Goal: Task Accomplishment & Management: Manage account settings

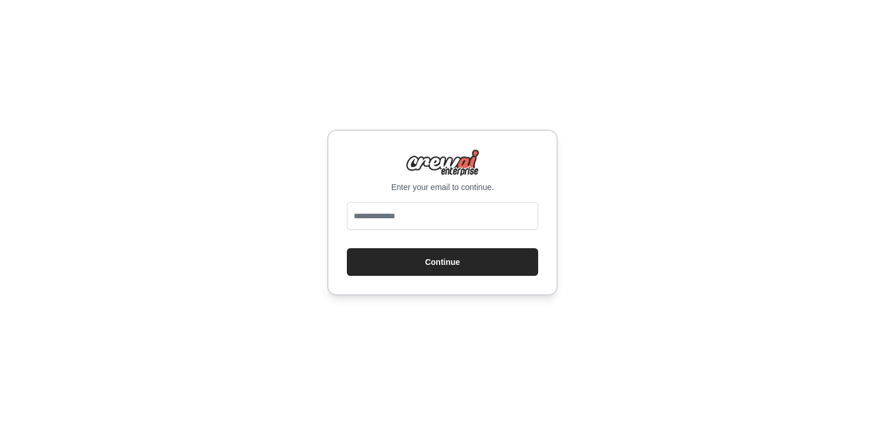
type input "**********"
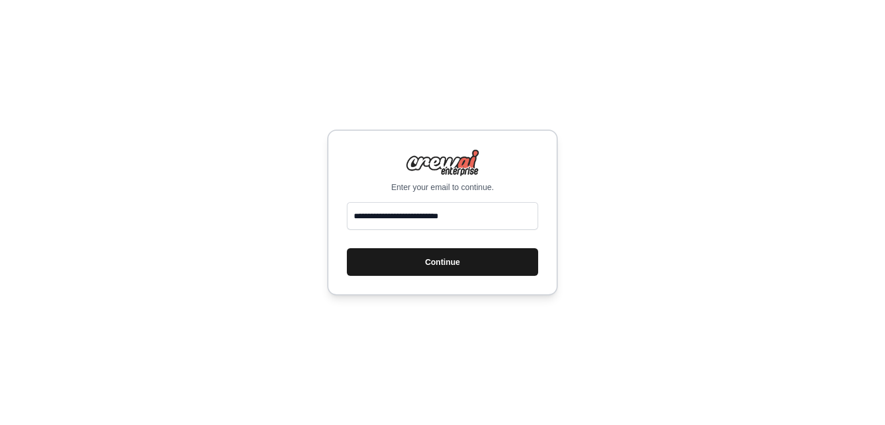
click at [475, 267] on button "Continue" at bounding box center [442, 262] width 191 height 28
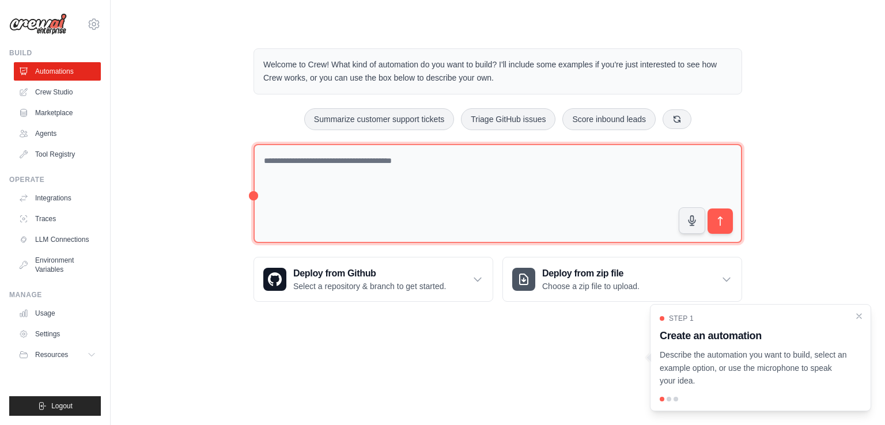
click at [452, 188] on textarea at bounding box center [497, 194] width 488 height 100
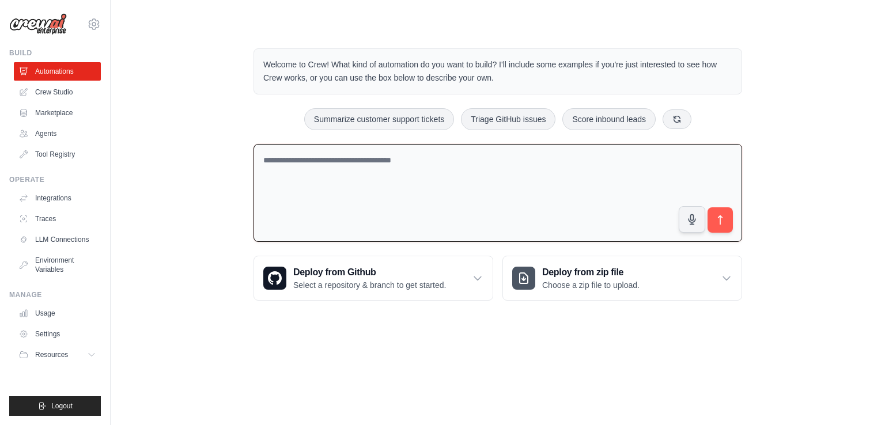
click at [461, 169] on textarea at bounding box center [497, 193] width 488 height 98
click at [61, 125] on link "Agents" at bounding box center [58, 133] width 87 height 18
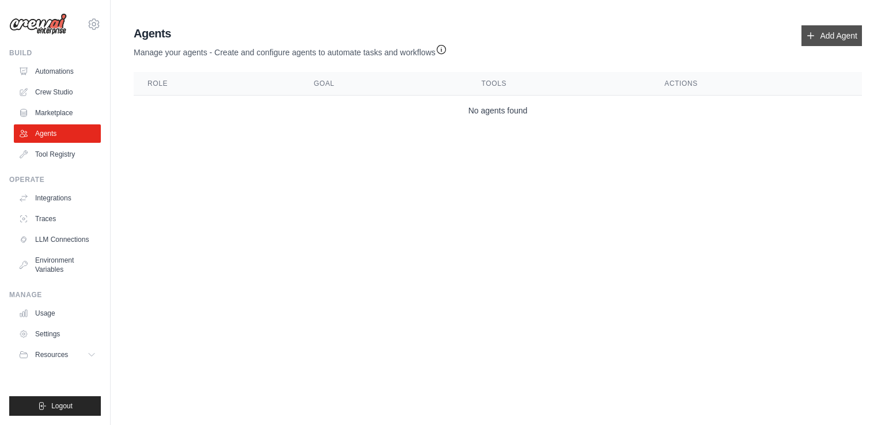
click at [847, 42] on link "Add Agent" at bounding box center [831, 35] width 60 height 21
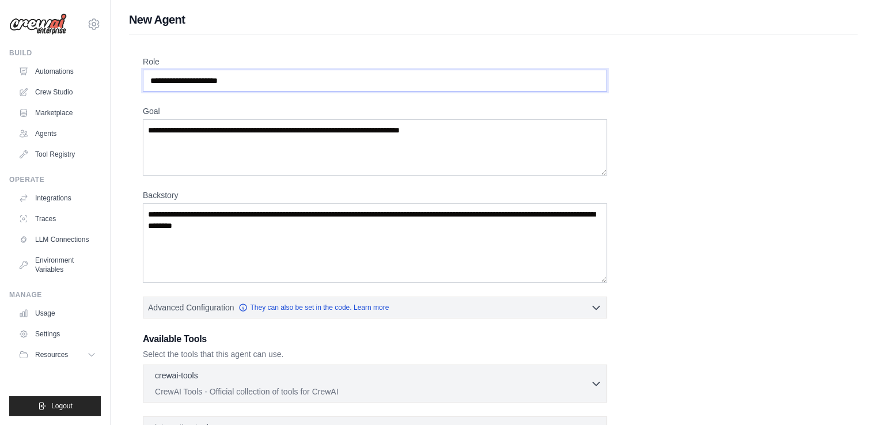
drag, startPoint x: 295, startPoint y: 82, endPoint x: 342, endPoint y: 78, distance: 47.4
click at [295, 82] on input "Role" at bounding box center [375, 81] width 464 height 22
click at [698, 101] on div "Role Goal Backstory Advanced Configuration They can also be set in the code. Le…" at bounding box center [493, 285] width 701 height 459
drag, startPoint x: 335, startPoint y: 52, endPoint x: 329, endPoint y: 74, distance: 22.6
click at [335, 54] on div "Role Goal Backstory Advanced Configuration They can also be set in the code. Le…" at bounding box center [493, 295] width 729 height 520
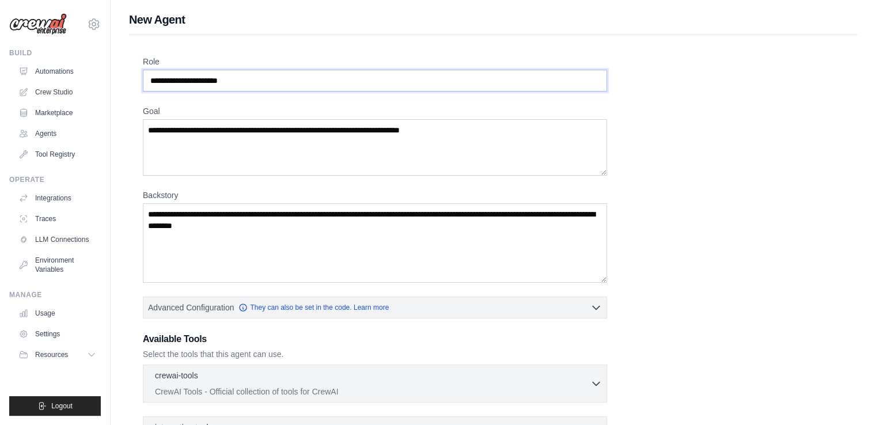
click at [329, 74] on input "Role" at bounding box center [375, 81] width 464 height 22
click at [303, 130] on textarea "Goal" at bounding box center [375, 147] width 464 height 56
click at [64, 72] on link "Automations" at bounding box center [58, 71] width 87 height 18
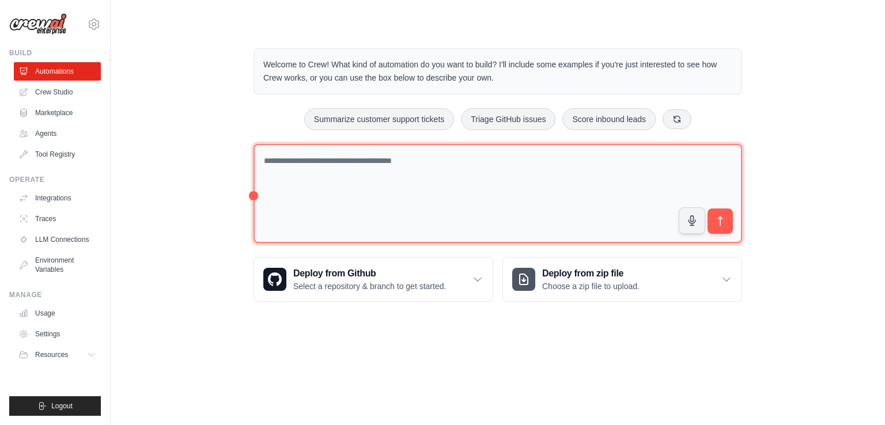
click at [416, 181] on textarea at bounding box center [497, 194] width 488 height 100
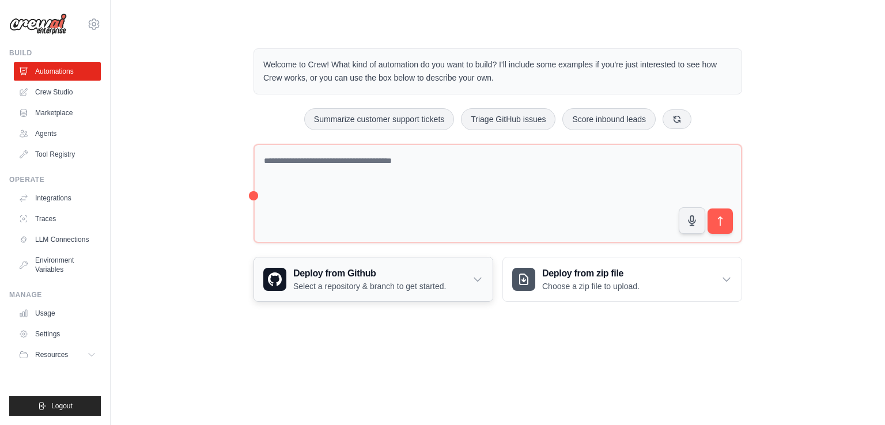
click at [443, 293] on div "Deploy from Github Select a repository & branch to get started." at bounding box center [373, 279] width 238 height 44
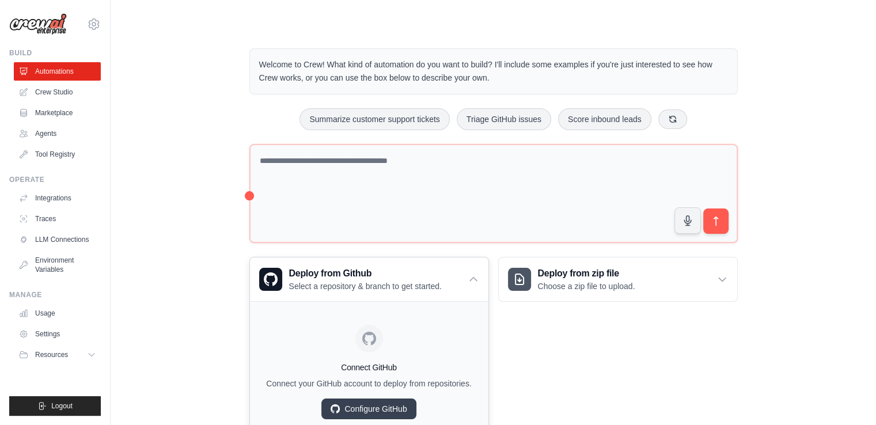
scroll to position [46, 0]
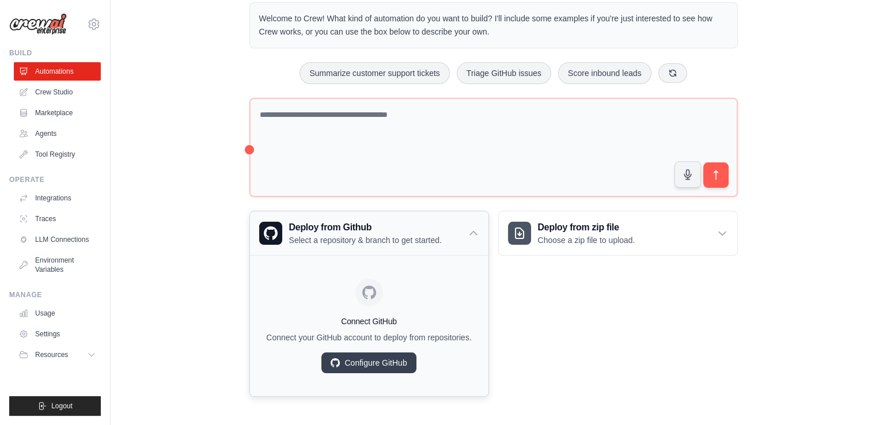
click at [472, 229] on icon at bounding box center [474, 234] width 12 height 12
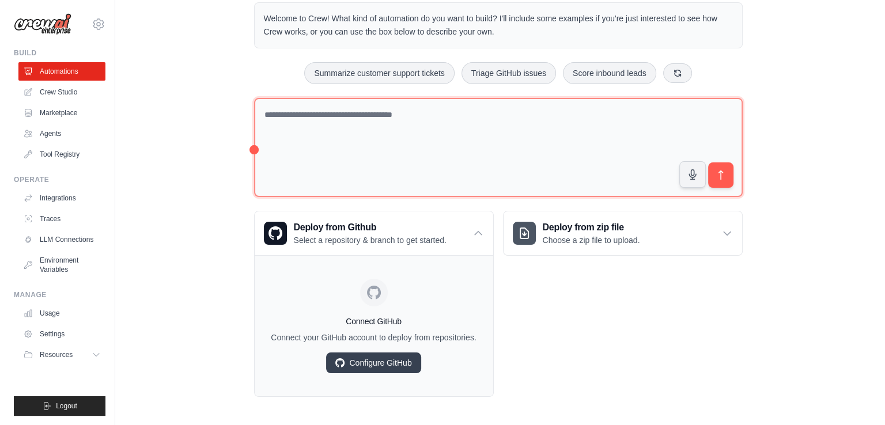
scroll to position [0, 0]
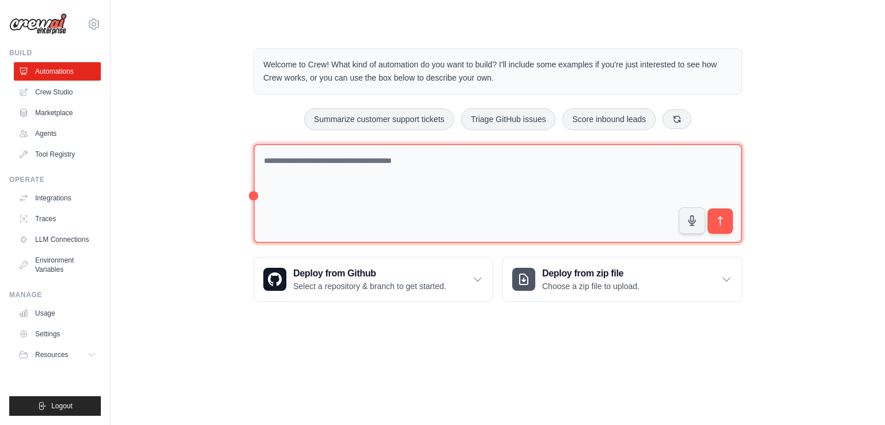
click at [448, 171] on textarea at bounding box center [497, 194] width 488 height 100
type textarea "**********"
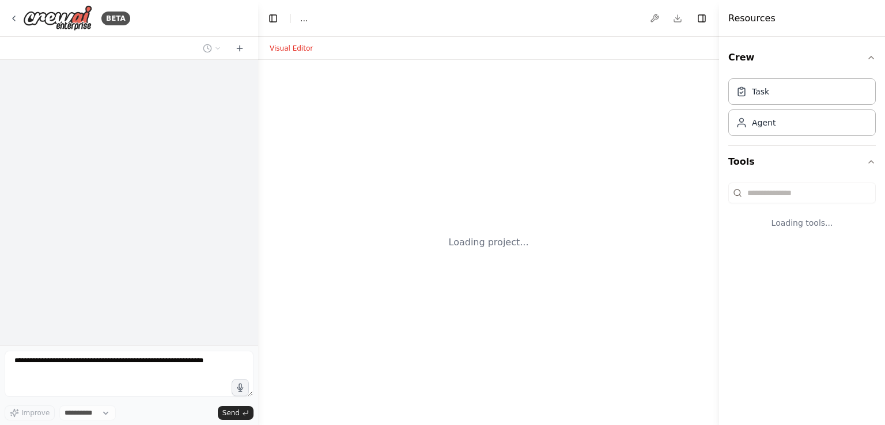
select select "****"
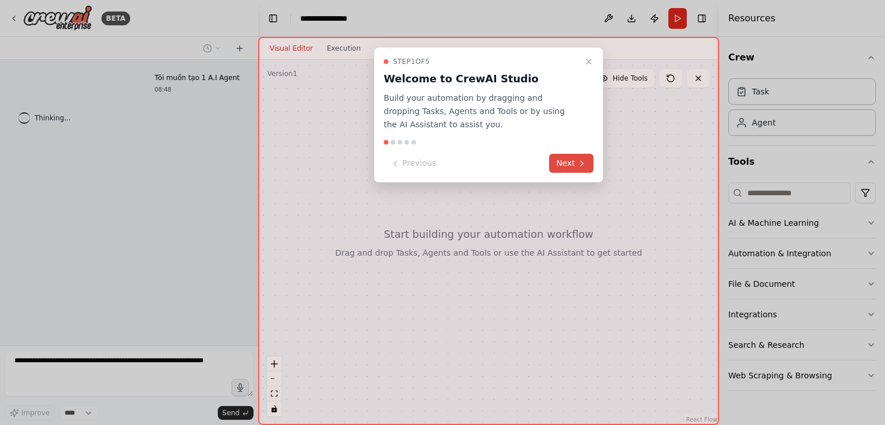
click at [583, 162] on icon at bounding box center [581, 163] width 9 height 9
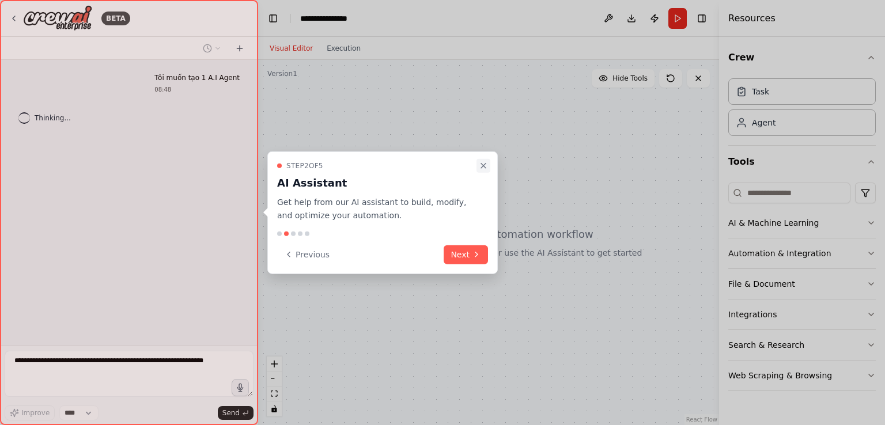
click at [479, 163] on icon "Close walkthrough" at bounding box center [483, 165] width 9 height 9
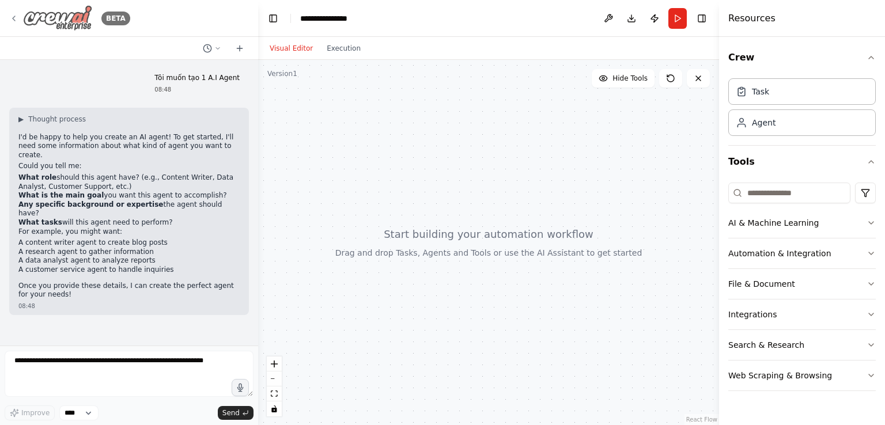
click at [22, 19] on div "BETA" at bounding box center [69, 18] width 121 height 26
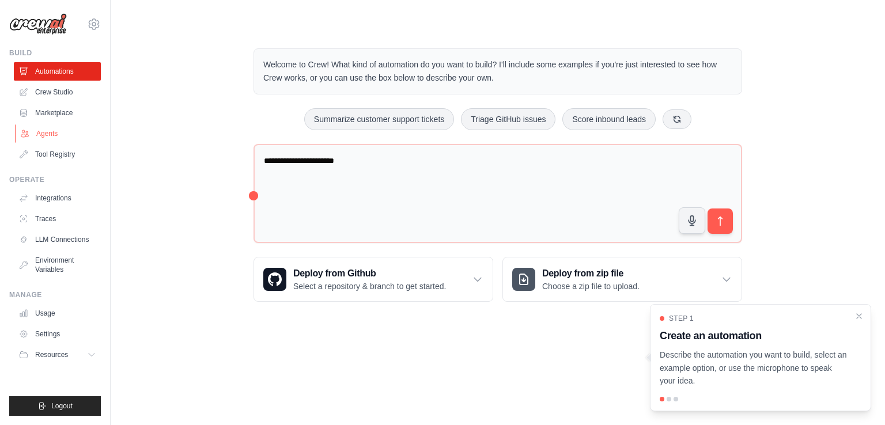
click at [55, 132] on link "Agents" at bounding box center [58, 133] width 87 height 18
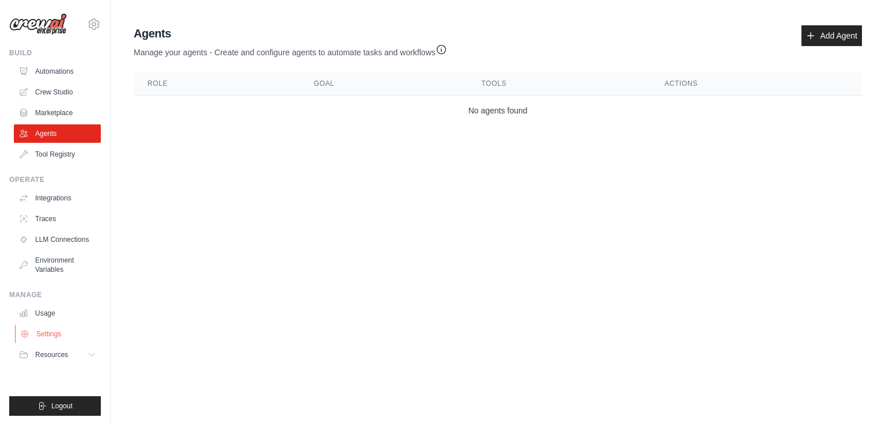
click at [62, 334] on link "Settings" at bounding box center [58, 334] width 87 height 18
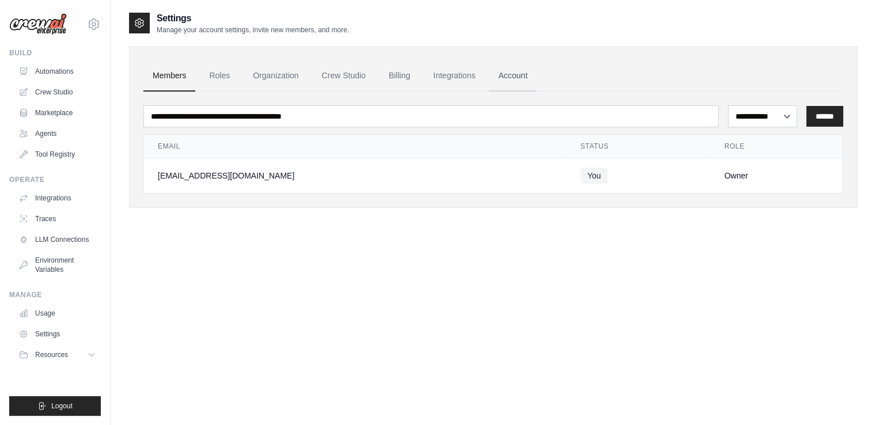
click at [514, 71] on link "Account" at bounding box center [513, 75] width 48 height 31
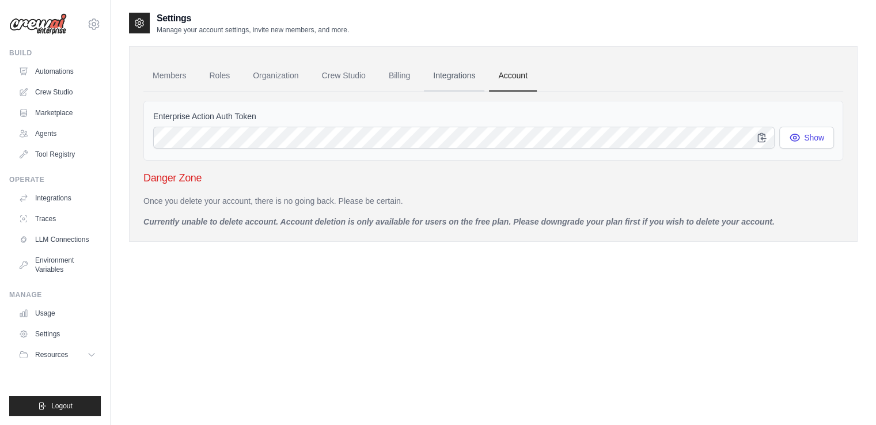
click at [452, 76] on link "Integrations" at bounding box center [454, 75] width 60 height 31
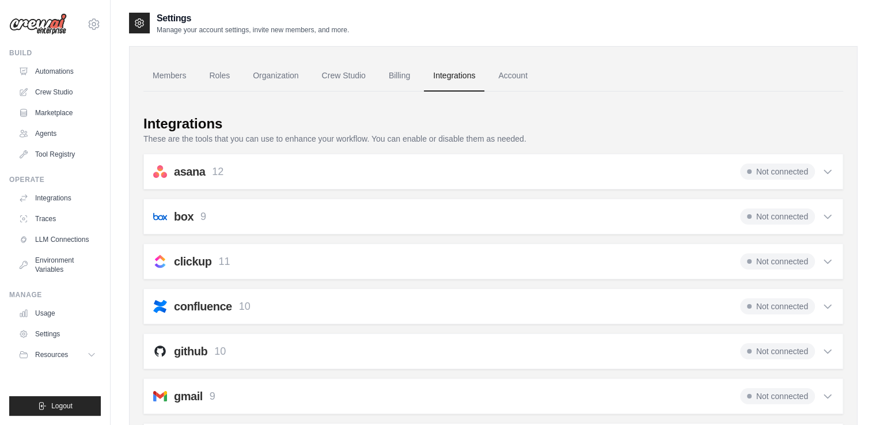
click at [242, 81] on ul "Members Roles Organization Crew Studio Billing Integrations Account" at bounding box center [493, 75] width 700 height 31
click at [232, 77] on link "Roles" at bounding box center [219, 75] width 39 height 31
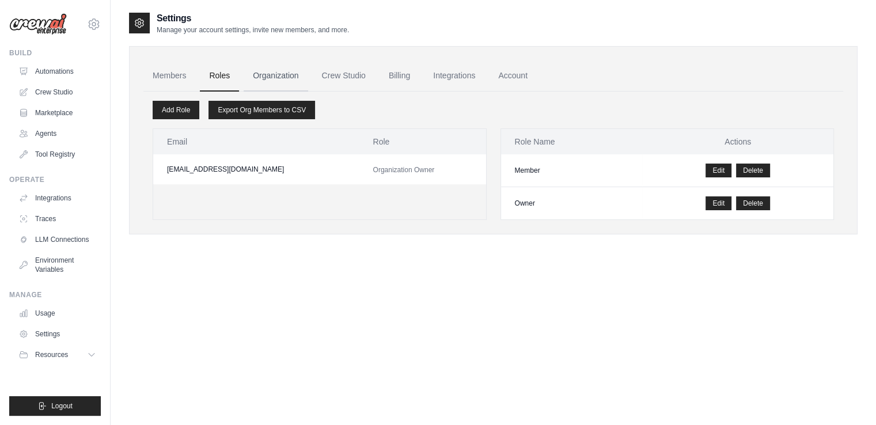
click at [258, 73] on link "Organization" at bounding box center [276, 75] width 64 height 31
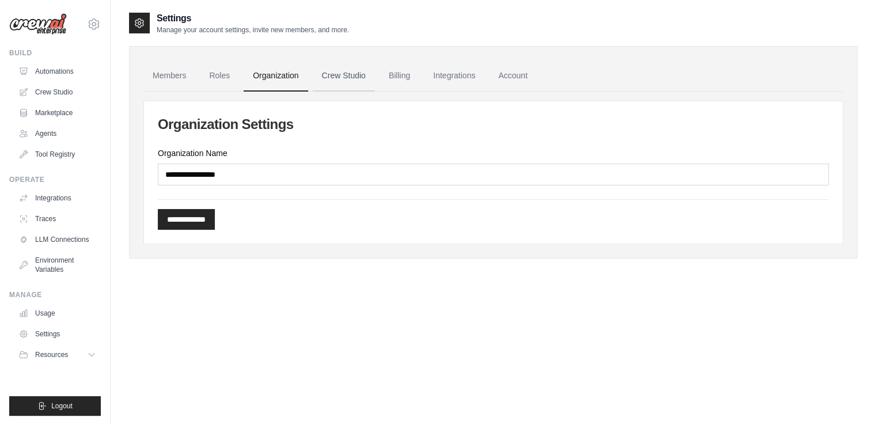
click at [331, 75] on link "Crew Studio" at bounding box center [344, 75] width 62 height 31
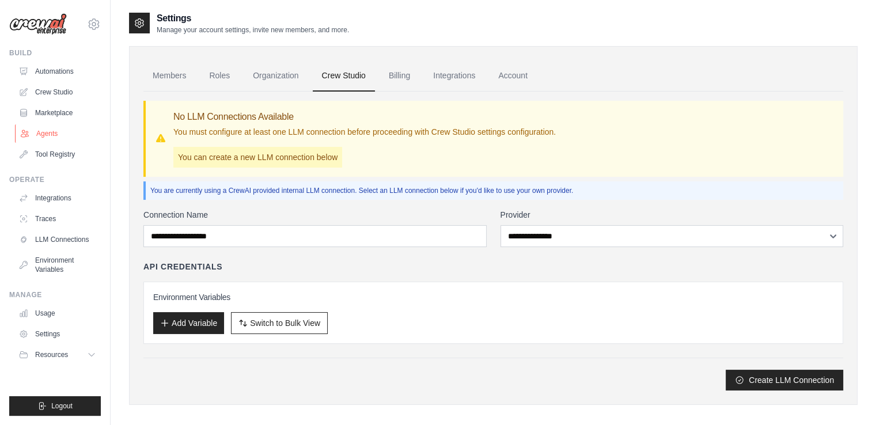
click at [51, 138] on link "Agents" at bounding box center [58, 133] width 87 height 18
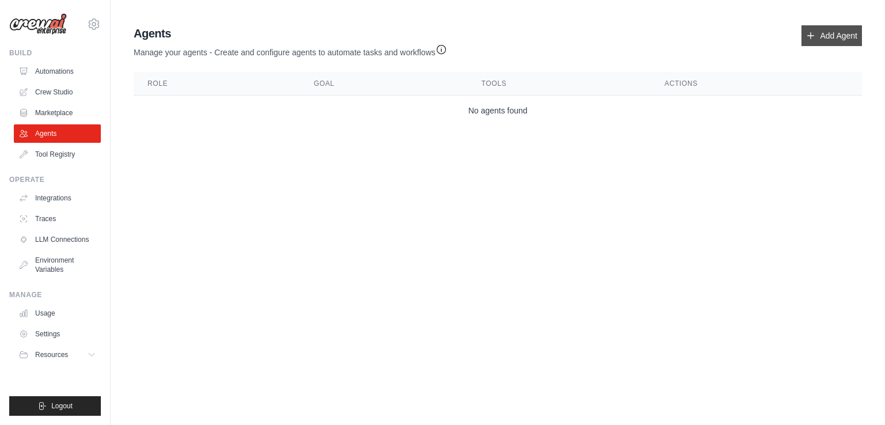
click at [848, 37] on link "Add Agent" at bounding box center [831, 35] width 60 height 21
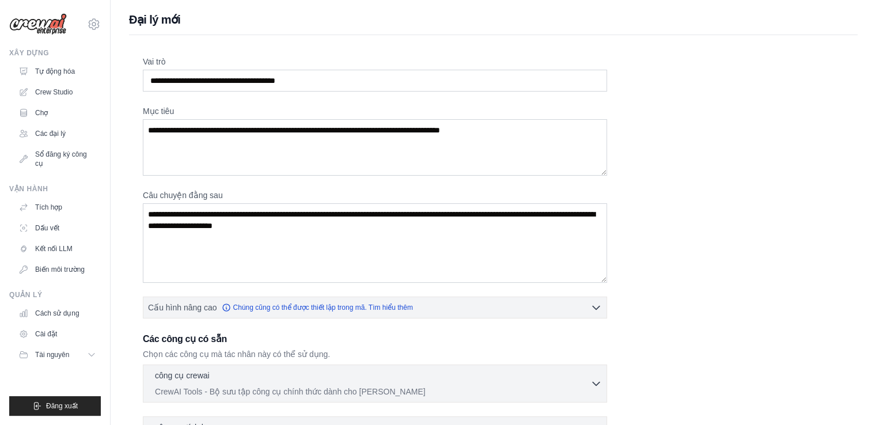
drag, startPoint x: 396, startPoint y: 24, endPoint x: 401, endPoint y: 50, distance: 26.0
click at [395, 24] on h1 "Đại lý mới" at bounding box center [493, 20] width 729 height 16
click at [388, 77] on input "Vai trò" at bounding box center [375, 81] width 464 height 22
type input "**********"
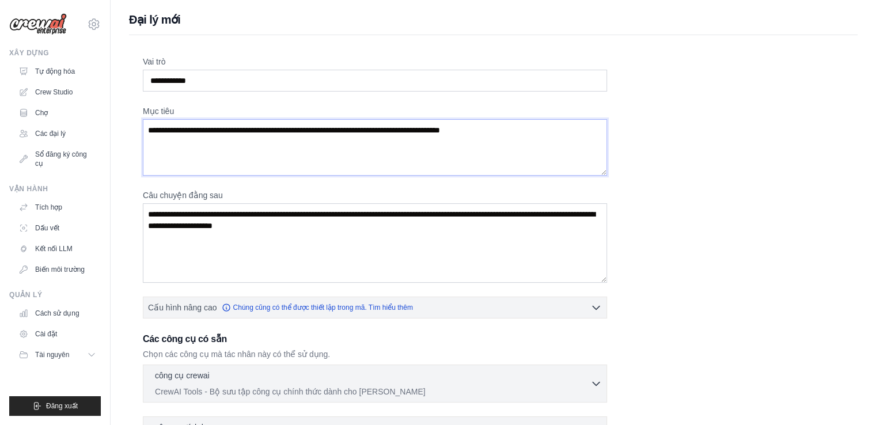
click at [468, 141] on textarea "Mục tiêu" at bounding box center [375, 147] width 464 height 56
type textarea "**********"
click at [306, 72] on input "**********" at bounding box center [375, 81] width 464 height 22
type input "*********"
click at [291, 137] on textarea "Mục tiêu" at bounding box center [375, 147] width 464 height 56
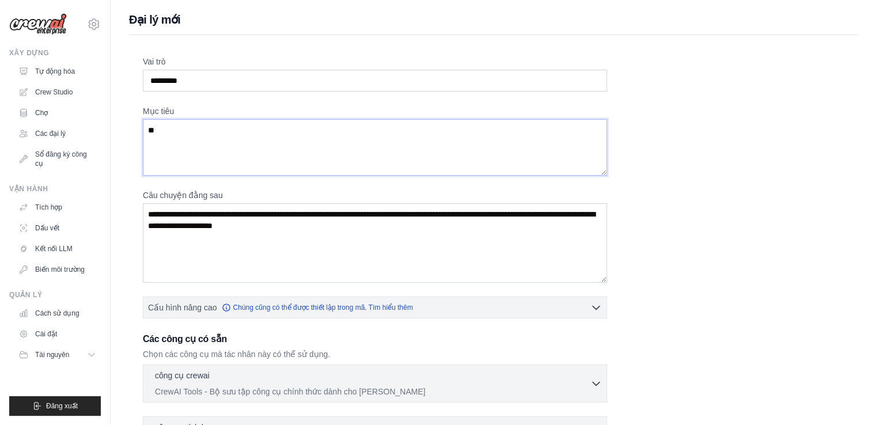
type textarea "*"
type textarea "**********"
click at [402, 256] on textarea "Câu chuyện đằng sau" at bounding box center [375, 242] width 464 height 79
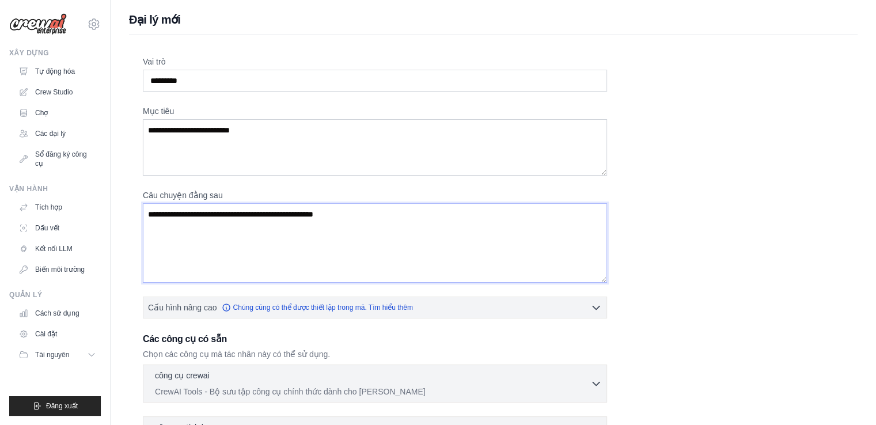
scroll to position [115, 0]
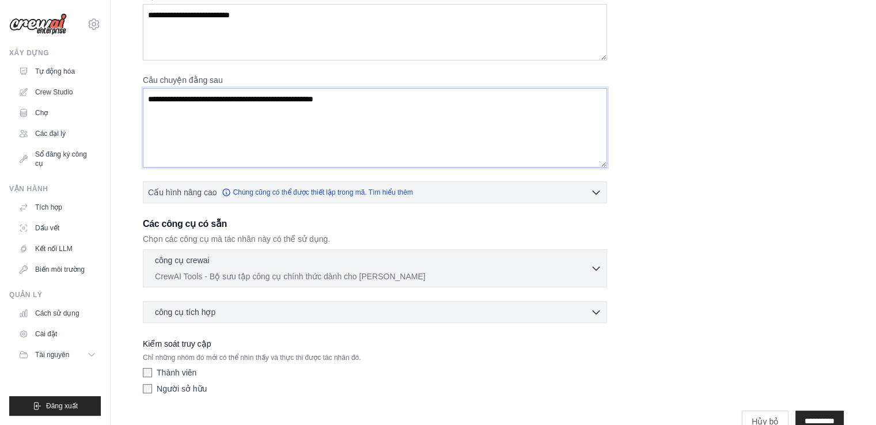
type textarea "**********"
click at [460, 241] on p "Chọn các công cụ mà tác nhân này có thể sử dụng." at bounding box center [375, 239] width 464 height 12
click at [509, 270] on p "CrewAI Tools - Bộ sưu tập công cụ chính thức dành cho [PERSON_NAME]" at bounding box center [372, 276] width 435 height 12
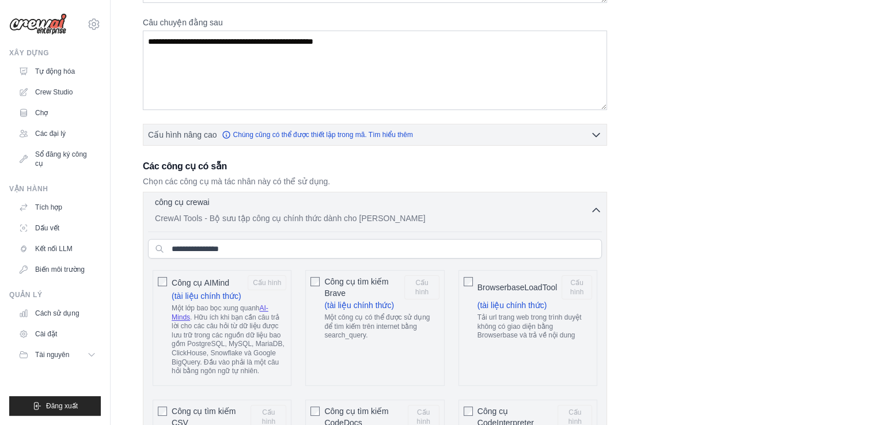
scroll to position [230, 0]
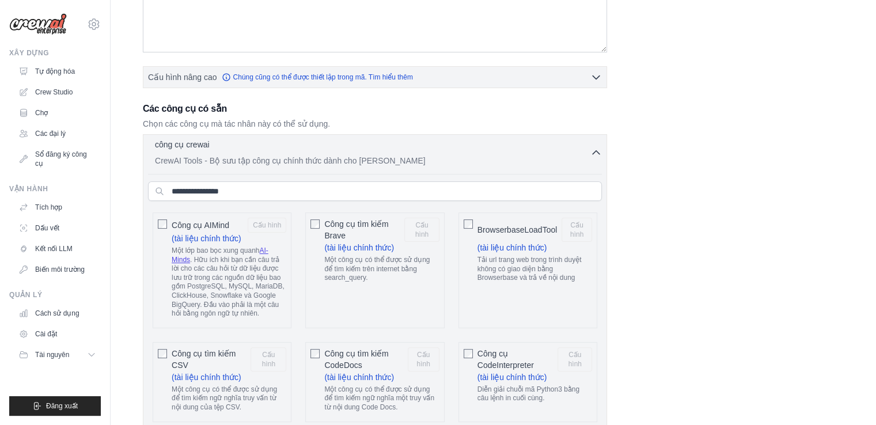
click at [585, 181] on input "text" at bounding box center [375, 191] width 454 height 20
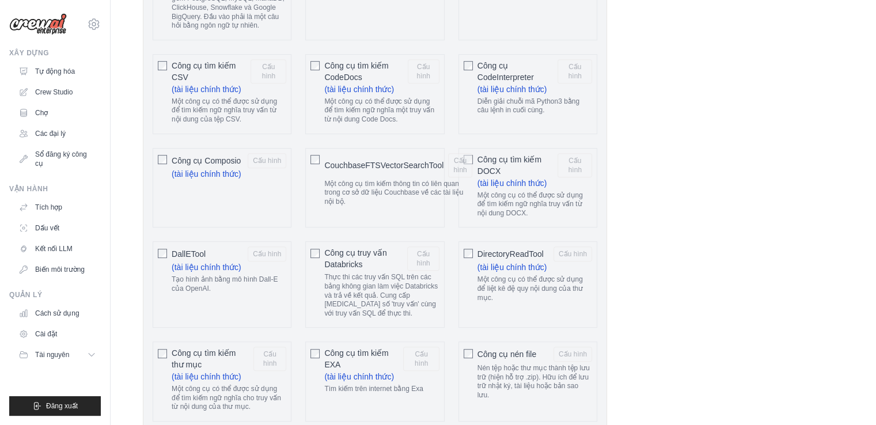
scroll to position [173, 0]
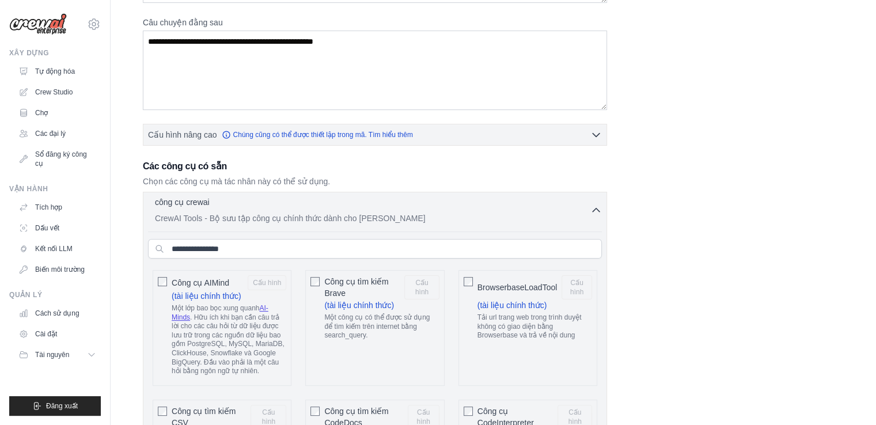
click at [597, 211] on icon "button" at bounding box center [596, 210] width 12 height 12
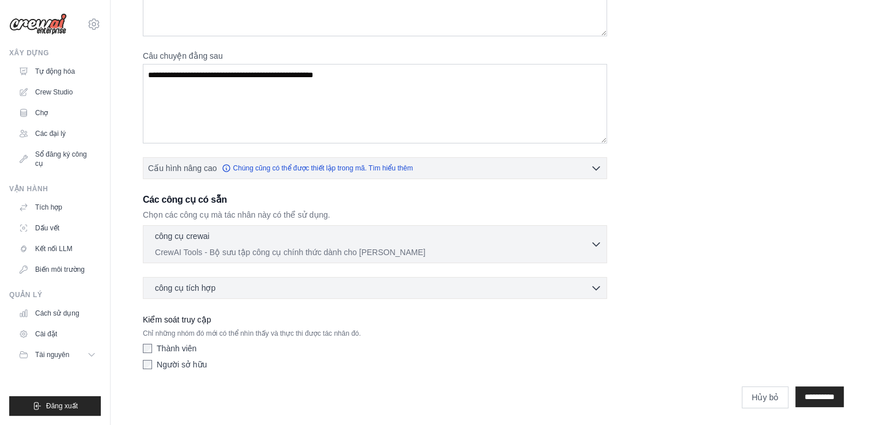
click at [564, 277] on div "công cụ tích hợp 0 đã chọn Khái niệm Hộp" at bounding box center [375, 288] width 464 height 22
click at [599, 289] on icon "button" at bounding box center [596, 288] width 12 height 12
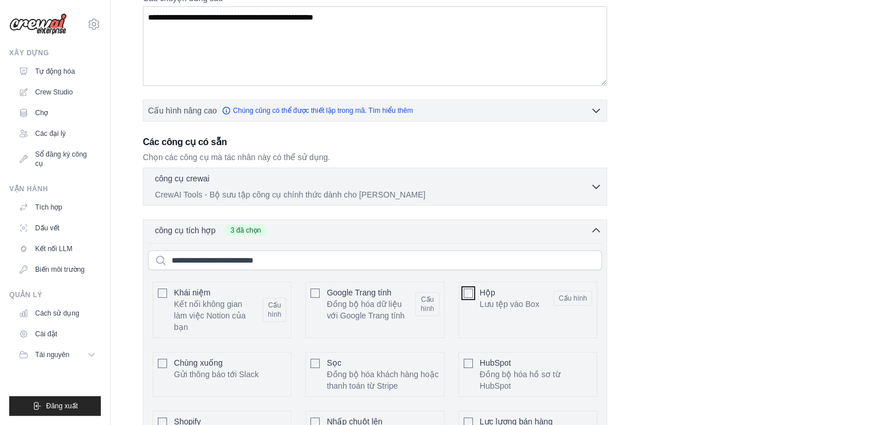
scroll to position [255, 0]
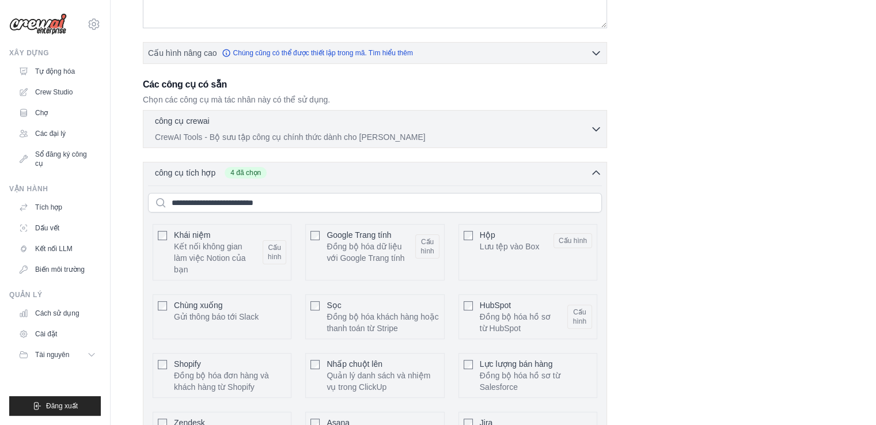
click at [305, 305] on div "Sọc Đồng bộ hóa khách hàng hoặc thanh toán từ Stripe Cấu hình" at bounding box center [374, 316] width 139 height 45
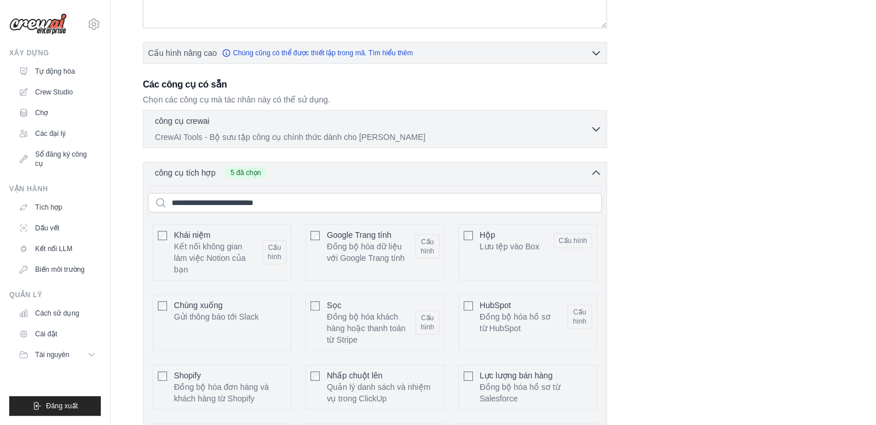
click at [189, 303] on font "Chùng xuống" at bounding box center [198, 305] width 49 height 9
click at [325, 369] on div "Nhấp chuột lên Quản lý danh sách và nhiệm vụ trong ClickUp Cấu hình" at bounding box center [374, 387] width 139 height 45
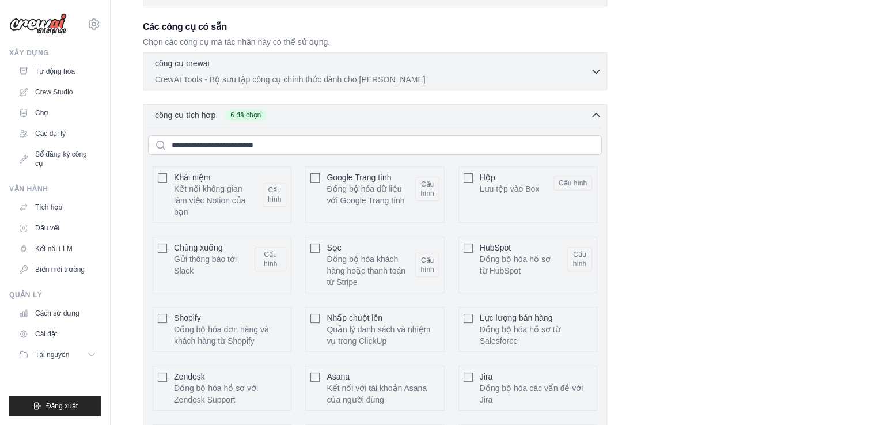
click at [314, 321] on div at bounding box center [314, 318] width 9 height 12
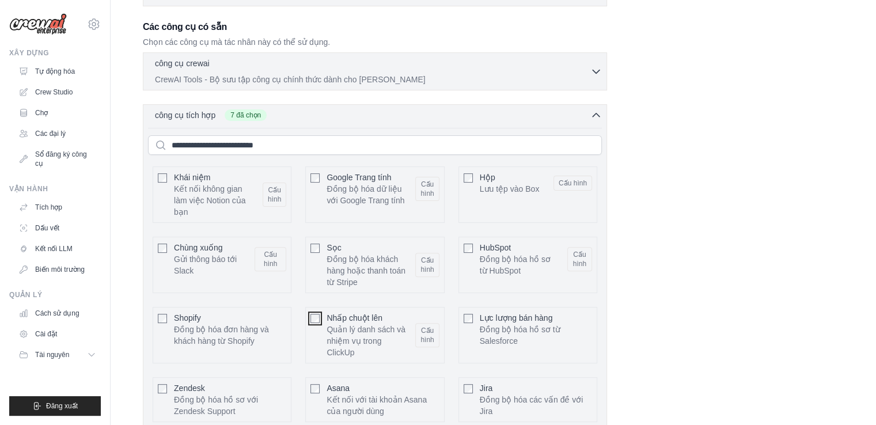
scroll to position [427, 0]
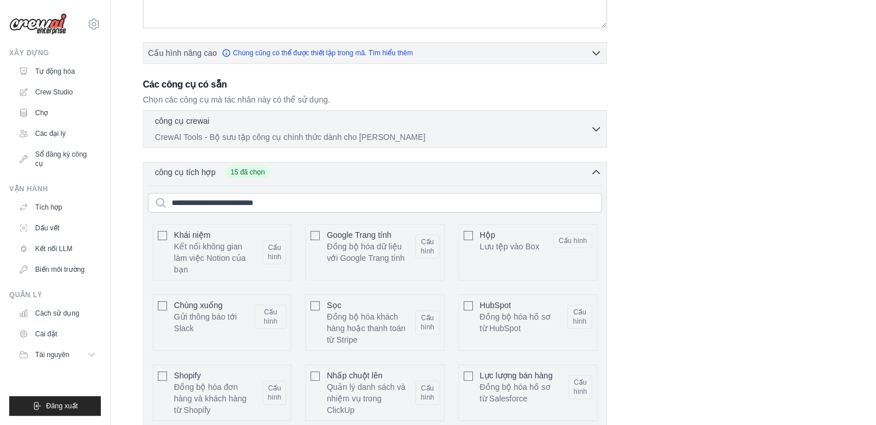
click at [601, 173] on icon "button" at bounding box center [596, 172] width 12 height 12
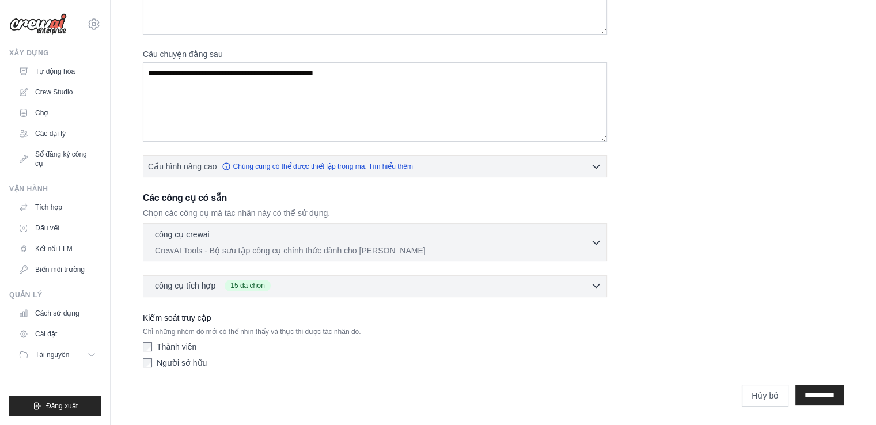
scroll to position [139, 0]
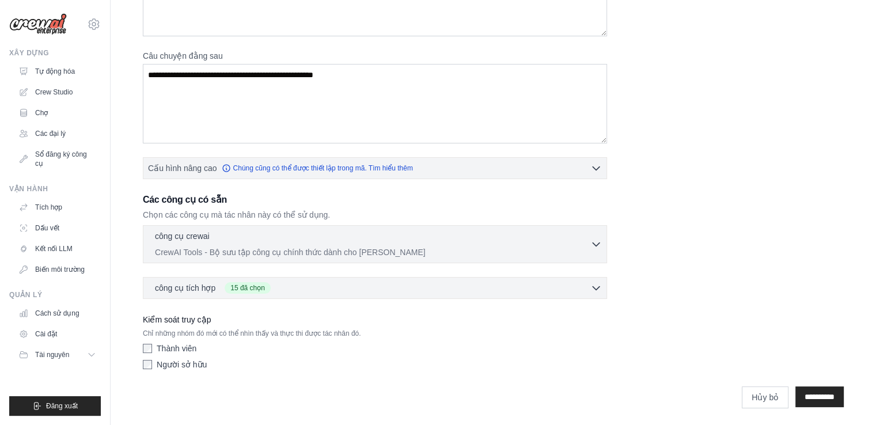
click at [169, 346] on font "Thành viên" at bounding box center [177, 348] width 40 height 9
click at [177, 366] on font "Người sở hữu" at bounding box center [182, 364] width 50 height 9
click at [177, 347] on font "Thành viên" at bounding box center [177, 348] width 40 height 9
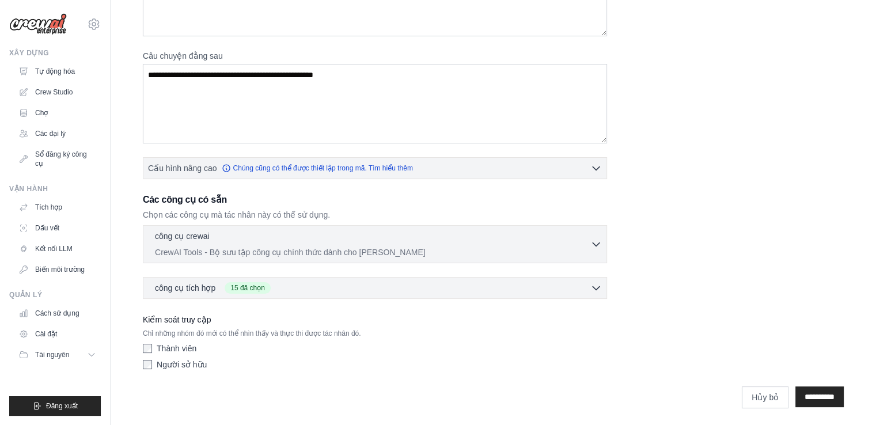
click at [384, 348] on div "Thành viên" at bounding box center [375, 349] width 464 height 12
click at [168, 346] on font "Thành viên" at bounding box center [177, 348] width 40 height 9
click at [826, 392] on input "**********" at bounding box center [819, 397] width 48 height 21
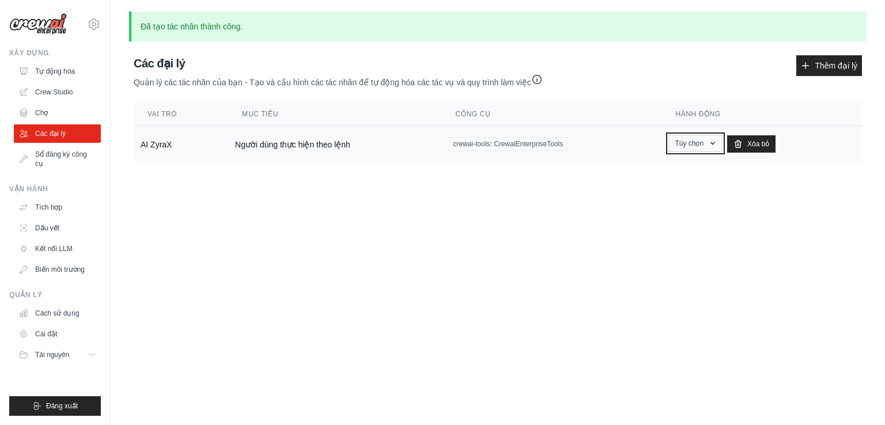
click at [698, 149] on button "Tùy chọn" at bounding box center [695, 143] width 54 height 17
click at [389, 125] on th "Mục tiêu" at bounding box center [335, 114] width 214 height 24
click at [323, 146] on font "Người dùng thực hiện theo lệnh" at bounding box center [292, 144] width 115 height 9
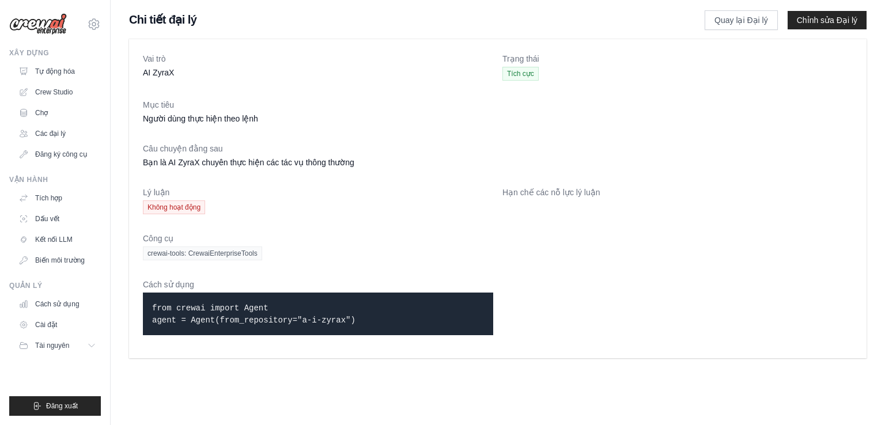
drag, startPoint x: 371, startPoint y: 319, endPoint x: 230, endPoint y: 301, distance: 141.6
click at [230, 302] on p "from crewai import Agent agent = Agent(from_repository="a-i-zyrax")" at bounding box center [318, 314] width 332 height 24
click at [408, 289] on dt "Cách sử dụng" at bounding box center [318, 285] width 350 height 12
click at [422, 308] on p "from crewai import Agent agent = Agent(from_repository="a-i-zyrax")" at bounding box center [318, 314] width 332 height 24
drag, startPoint x: 311, startPoint y: 299, endPoint x: 300, endPoint y: 295, distance: 12.2
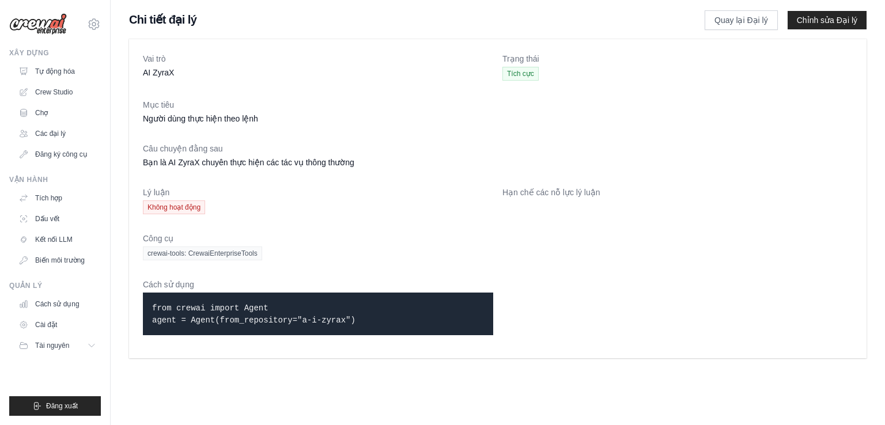
click at [302, 297] on div "from crewai import Agent agent = Agent(from_repository="a-i-zyrax")" at bounding box center [318, 314] width 350 height 43
click at [377, 224] on dl "Vai trò AI ZyraX Trạng thái Tích cực Mục tiêu Người dùng thực hiện theo lệnh Câ…" at bounding box center [498, 198] width 710 height 291
